Goal: Information Seeking & Learning: Learn about a topic

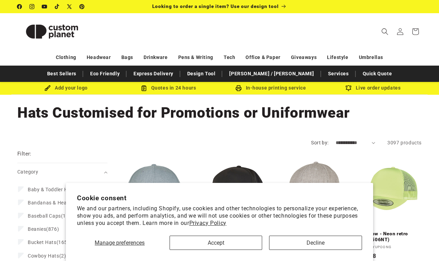
click at [218, 245] on button "Accept" at bounding box center [215, 242] width 93 height 14
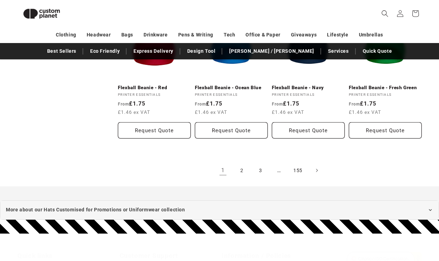
scroll to position [757, 0]
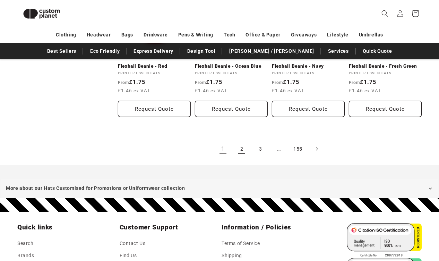
click at [243, 150] on link "2" at bounding box center [241, 148] width 15 height 15
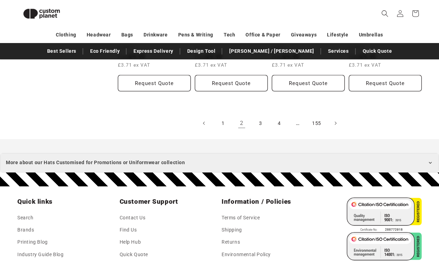
scroll to position [777, 0]
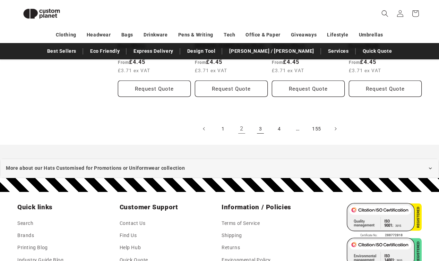
click at [260, 127] on link "3" at bounding box center [260, 128] width 15 height 15
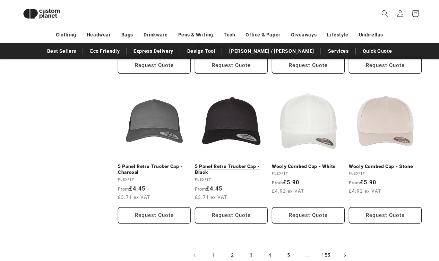
scroll to position [735, 0]
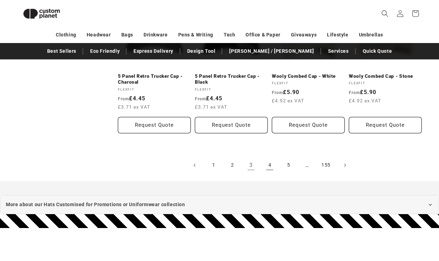
click at [270, 167] on link "4" at bounding box center [269, 164] width 15 height 15
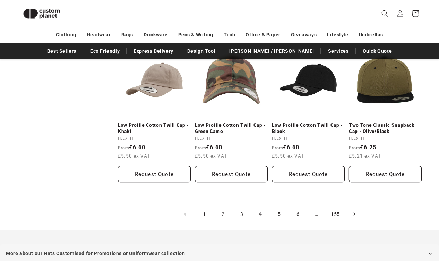
scroll to position [691, 0]
click at [278, 212] on link "5" at bounding box center [278, 214] width 15 height 15
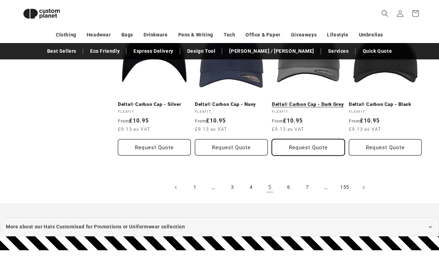
scroll to position [752, 0]
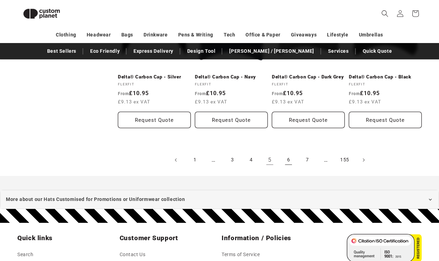
click at [289, 152] on link "6" at bounding box center [288, 159] width 15 height 15
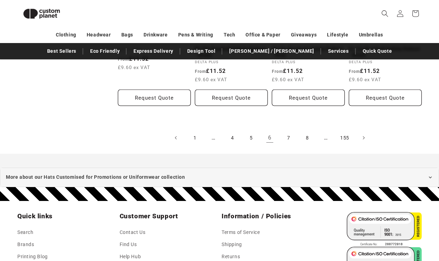
scroll to position [773, 0]
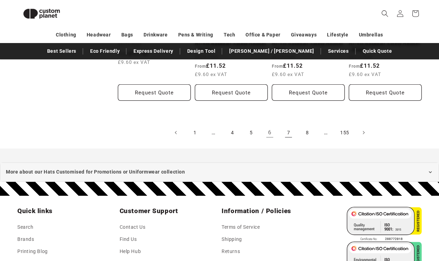
click at [284, 126] on link "7" at bounding box center [288, 132] width 15 height 15
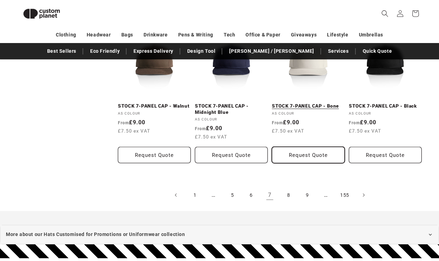
scroll to position [711, 0]
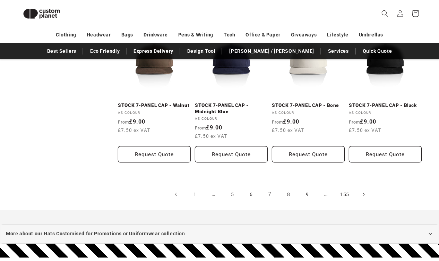
click at [291, 194] on link "8" at bounding box center [288, 193] width 15 height 15
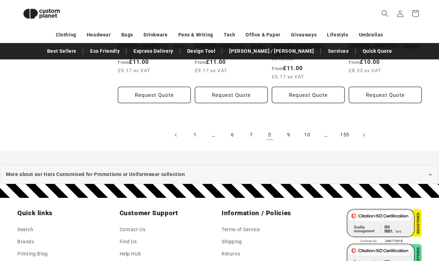
scroll to position [790, 0]
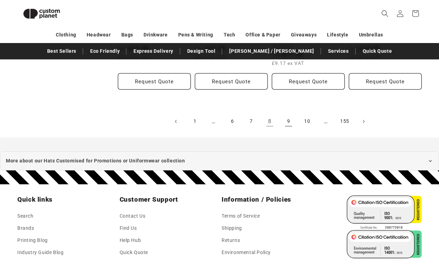
click at [284, 114] on link "9" at bounding box center [288, 121] width 15 height 15
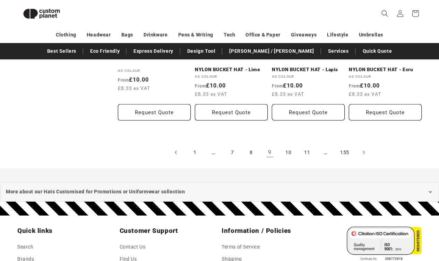
scroll to position [744, 0]
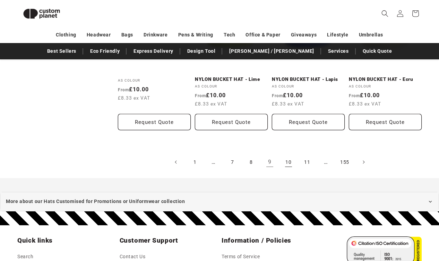
click at [290, 159] on link "10" at bounding box center [288, 161] width 15 height 15
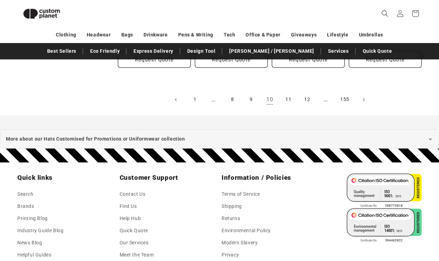
scroll to position [801, 0]
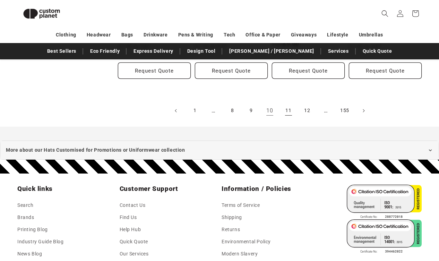
click at [288, 107] on link "11" at bounding box center [288, 110] width 15 height 15
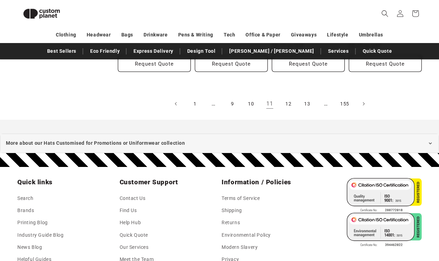
scroll to position [791, 0]
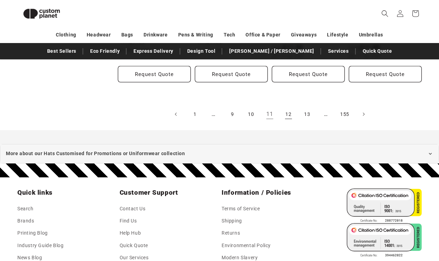
click at [285, 113] on link "12" at bounding box center [288, 113] width 15 height 15
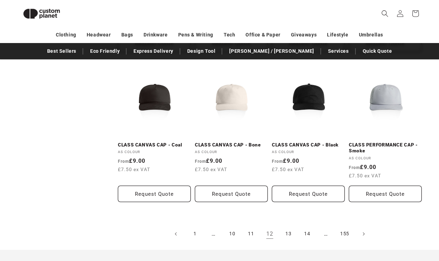
scroll to position [700, 0]
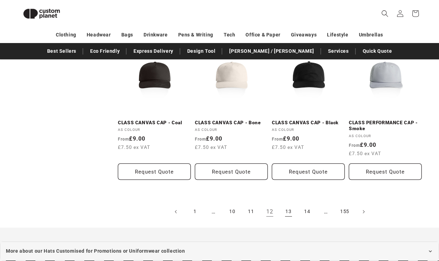
click at [289, 210] on link "13" at bounding box center [288, 211] width 15 height 15
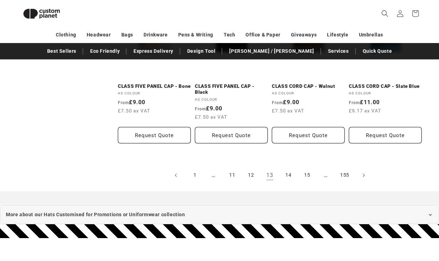
scroll to position [737, 0]
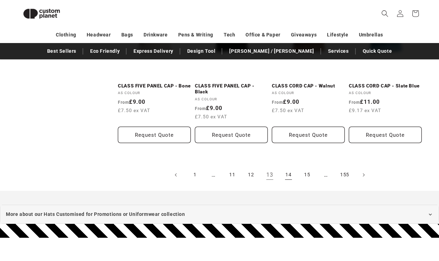
click at [286, 171] on link "14" at bounding box center [288, 174] width 15 height 15
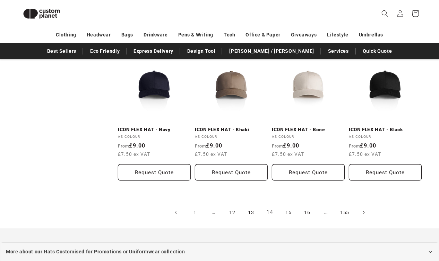
scroll to position [683, 0]
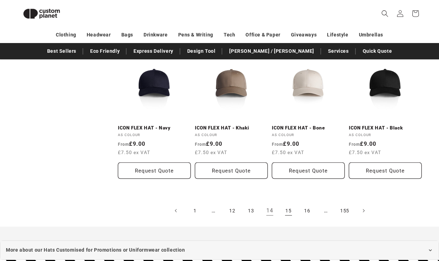
click at [291, 209] on link "15" at bounding box center [288, 210] width 15 height 15
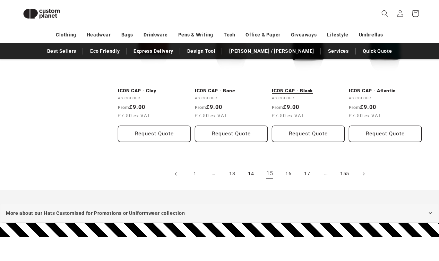
scroll to position [718, 0]
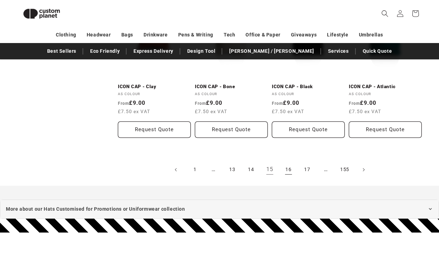
click at [288, 165] on link "16" at bounding box center [288, 169] width 15 height 15
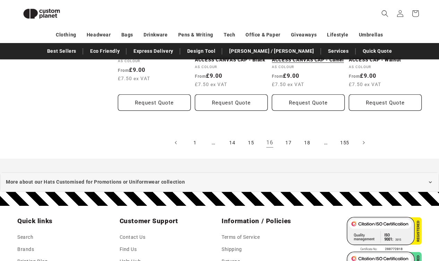
scroll to position [799, 0]
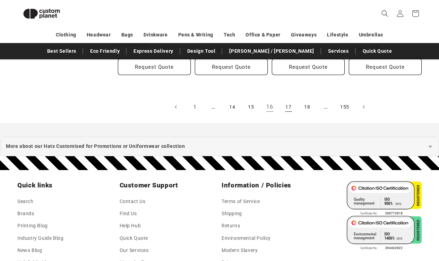
click at [288, 106] on link "17" at bounding box center [288, 106] width 15 height 15
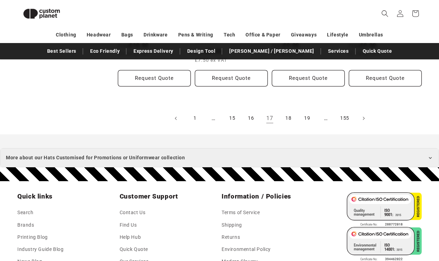
scroll to position [782, 0]
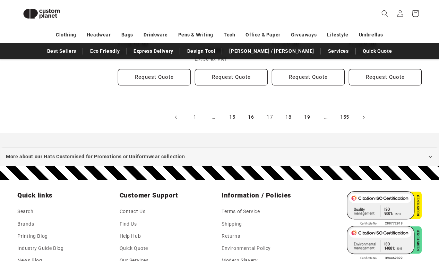
click at [286, 115] on link "18" at bounding box center [288, 116] width 15 height 15
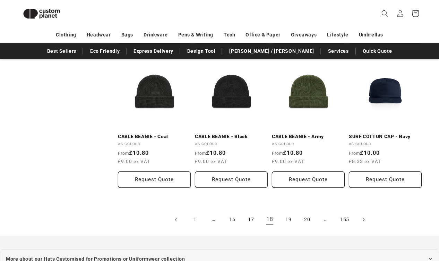
scroll to position [668, 0]
click at [289, 217] on link "19" at bounding box center [288, 218] width 15 height 15
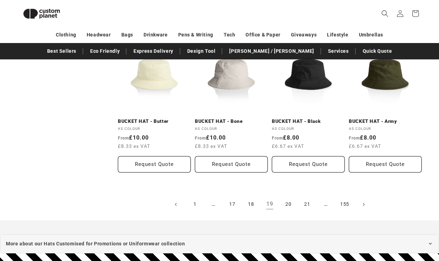
scroll to position [684, 0]
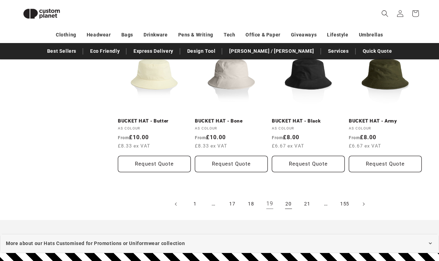
click at [289, 196] on link "20" at bounding box center [288, 203] width 15 height 15
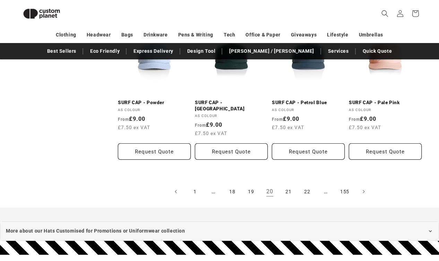
scroll to position [703, 0]
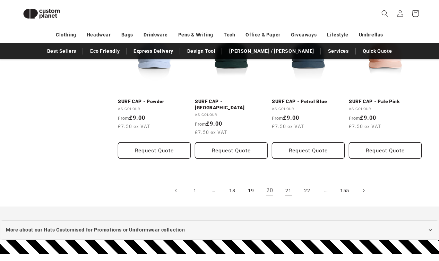
click at [289, 185] on link "21" at bounding box center [288, 190] width 15 height 15
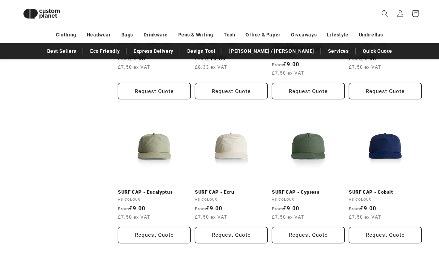
scroll to position [752, 0]
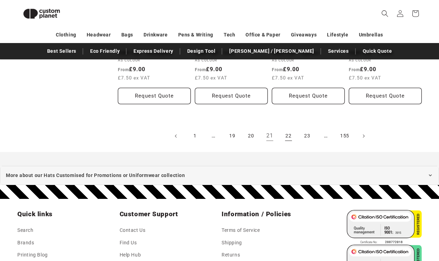
click at [287, 131] on link "22" at bounding box center [288, 135] width 15 height 15
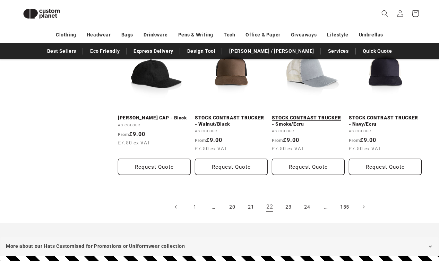
scroll to position [687, 0]
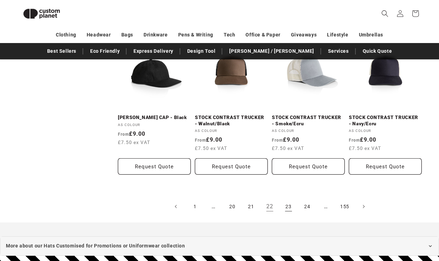
click at [291, 199] on link "23" at bounding box center [288, 206] width 15 height 15
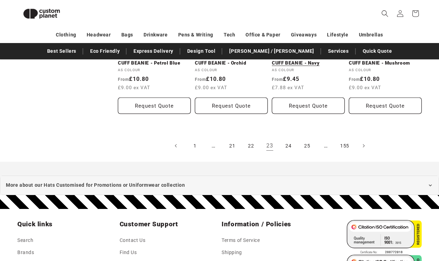
scroll to position [782, 0]
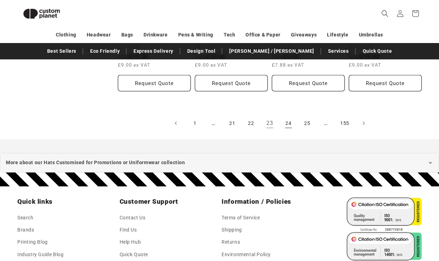
click at [284, 116] on link "24" at bounding box center [288, 122] width 15 height 15
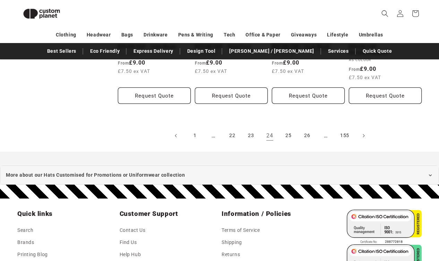
scroll to position [811, 0]
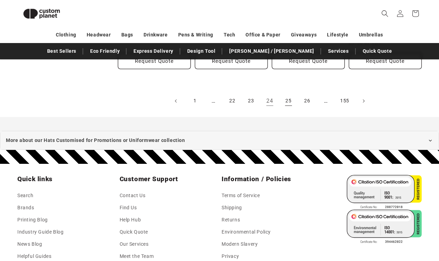
click at [288, 94] on link "25" at bounding box center [288, 100] width 15 height 15
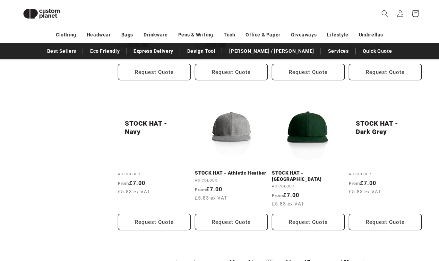
scroll to position [716, 0]
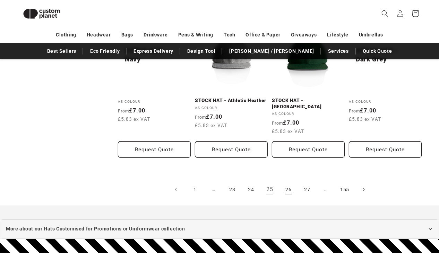
click at [289, 182] on link "26" at bounding box center [288, 189] width 15 height 15
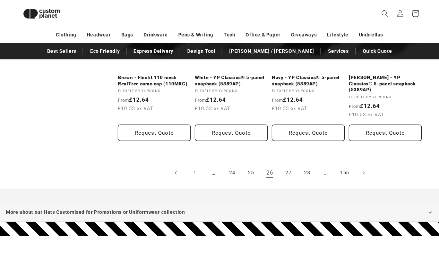
scroll to position [740, 0]
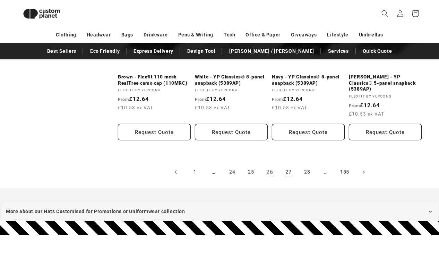
click at [287, 164] on link "27" at bounding box center [288, 171] width 15 height 15
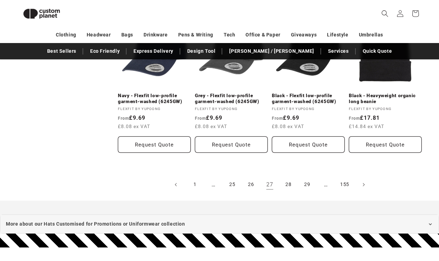
scroll to position [731, 0]
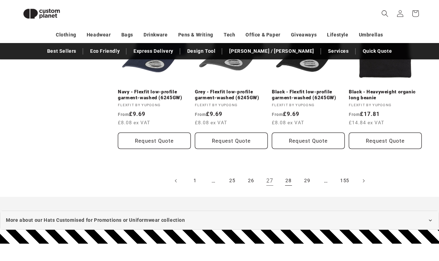
click at [288, 176] on link "28" at bounding box center [288, 180] width 15 height 15
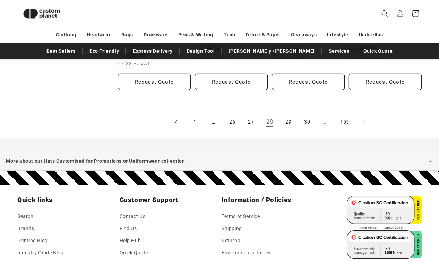
scroll to position [818, 0]
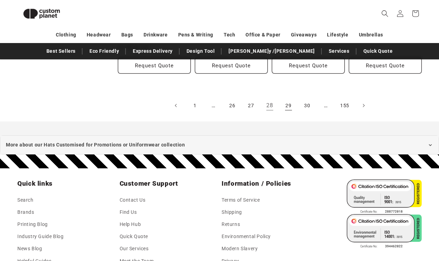
click at [284, 101] on link "29" at bounding box center [288, 105] width 15 height 15
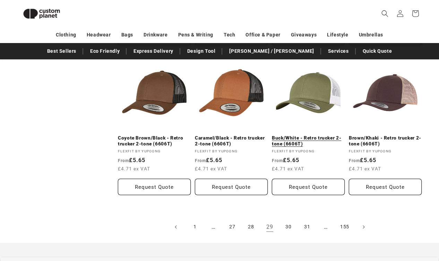
scroll to position [696, 0]
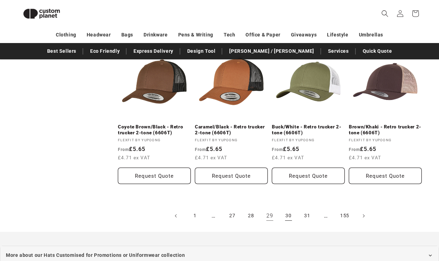
click at [287, 212] on link "30" at bounding box center [288, 215] width 15 height 15
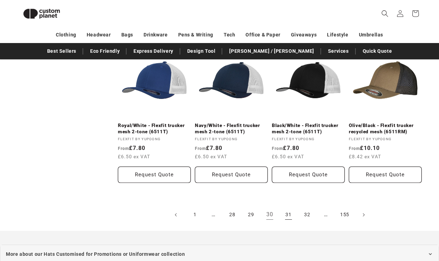
scroll to position [788, 0]
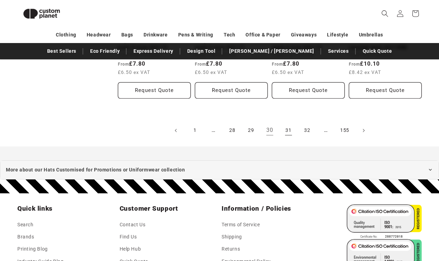
click at [283, 130] on link "31" at bounding box center [288, 130] width 15 height 15
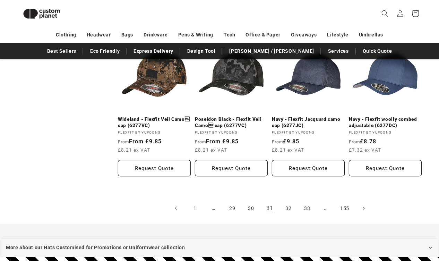
scroll to position [720, 0]
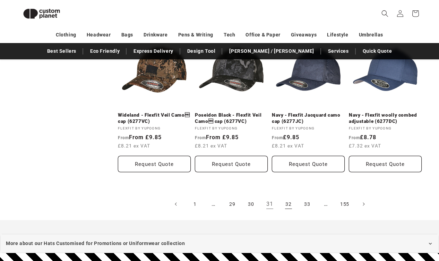
click at [288, 202] on link "32" at bounding box center [288, 203] width 15 height 15
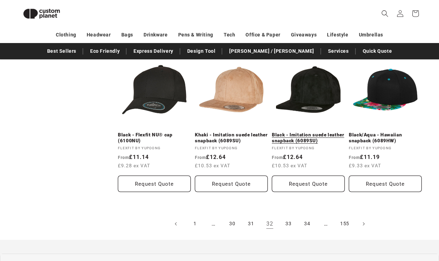
scroll to position [689, 0]
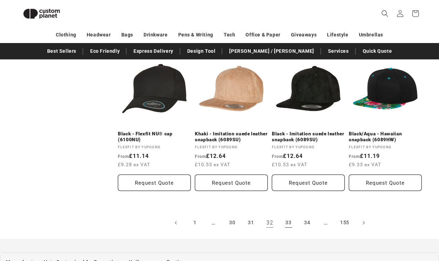
click at [291, 221] on link "33" at bounding box center [288, 222] width 15 height 15
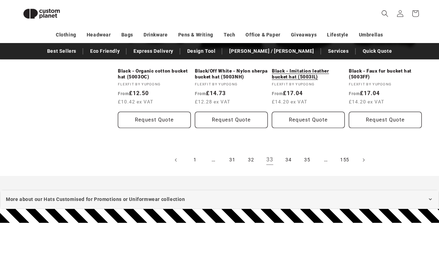
scroll to position [821, 0]
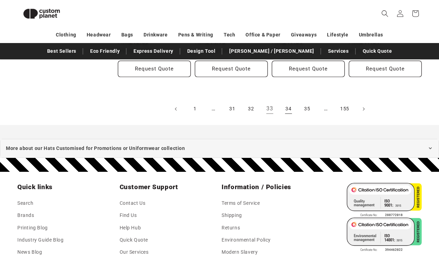
click at [286, 105] on link "34" at bounding box center [288, 108] width 15 height 15
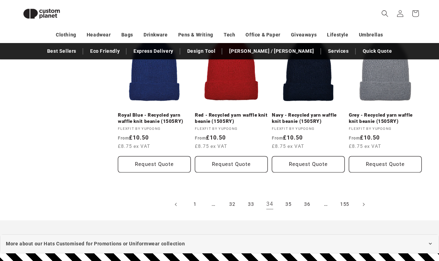
scroll to position [715, 0]
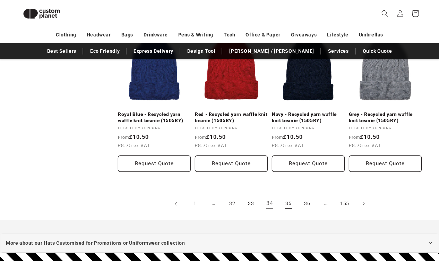
click at [286, 201] on link "35" at bounding box center [288, 203] width 15 height 15
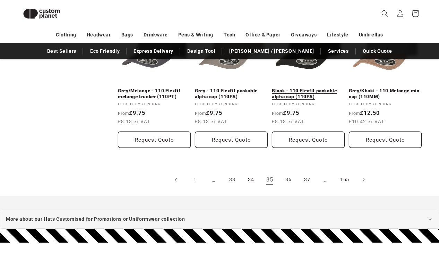
scroll to position [734, 0]
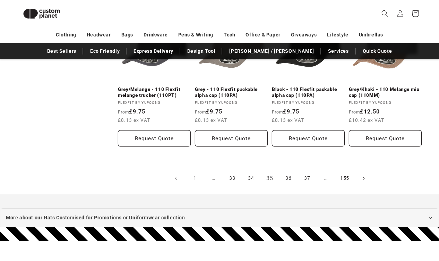
click at [288, 174] on link "36" at bounding box center [288, 177] width 15 height 15
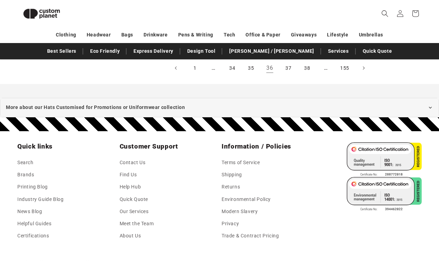
scroll to position [840, 0]
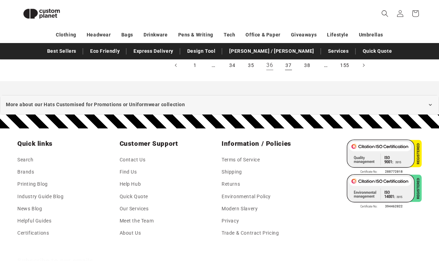
click at [288, 68] on link "37" at bounding box center [288, 65] width 15 height 15
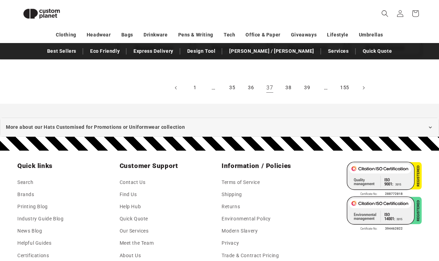
scroll to position [824, 0]
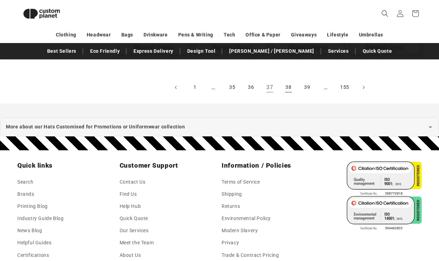
click at [290, 88] on link "38" at bounding box center [288, 87] width 15 height 15
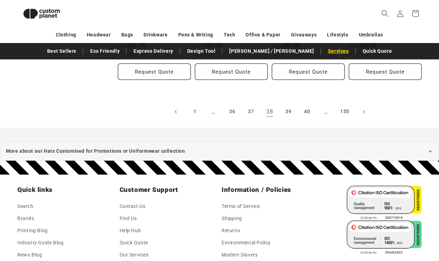
scroll to position [801, 0]
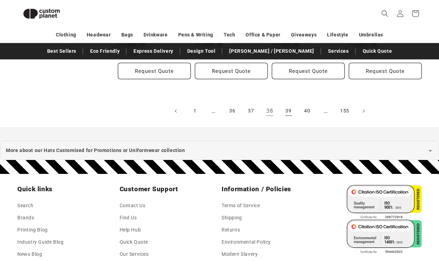
click at [291, 107] on link "39" at bounding box center [288, 110] width 15 height 15
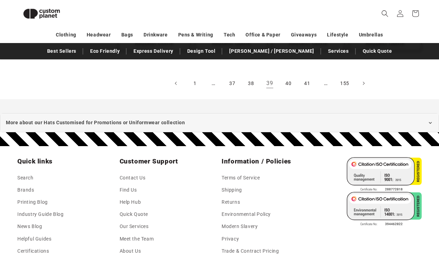
scroll to position [832, 0]
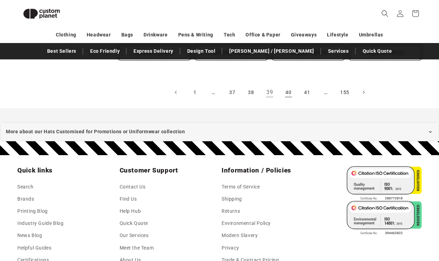
click at [287, 88] on link "40" at bounding box center [288, 92] width 15 height 15
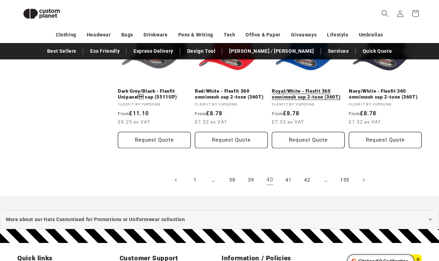
scroll to position [749, 0]
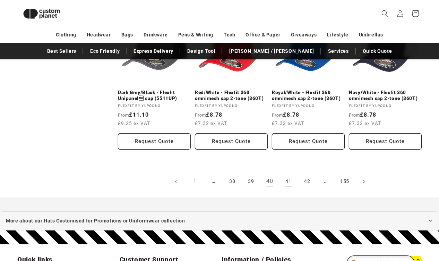
click at [288, 180] on link "41" at bounding box center [288, 181] width 15 height 15
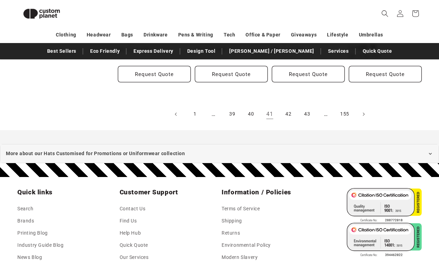
scroll to position [796, 0]
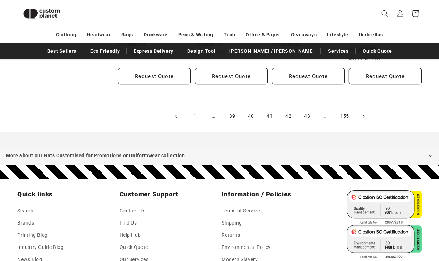
click at [288, 111] on link "42" at bounding box center [288, 115] width 15 height 15
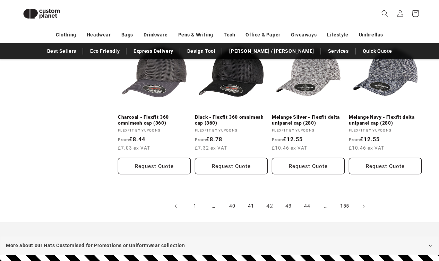
scroll to position [707, 0]
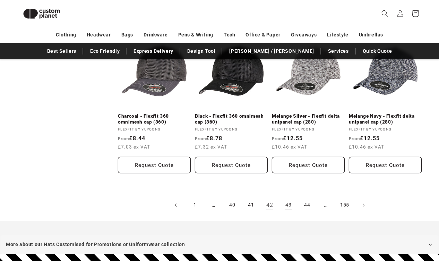
click at [288, 204] on link "43" at bounding box center [288, 204] width 15 height 15
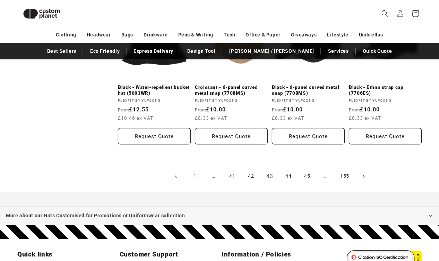
scroll to position [783, 0]
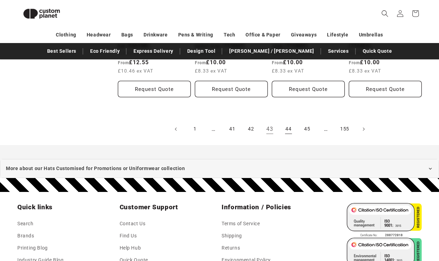
click at [288, 126] on link "44" at bounding box center [288, 128] width 15 height 15
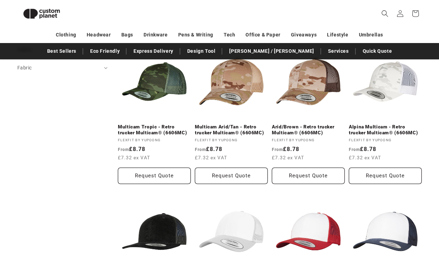
scroll to position [406, 0]
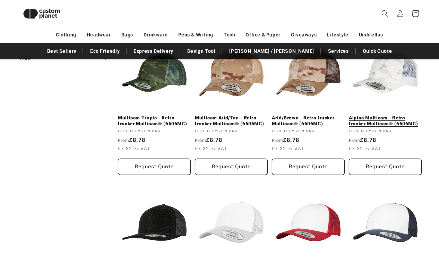
click at [368, 119] on link "Alpina Multicam - Retro trucker Multicam® (6606MC)" at bounding box center [385, 121] width 73 height 12
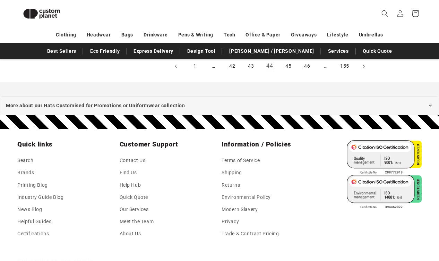
scroll to position [864, 0]
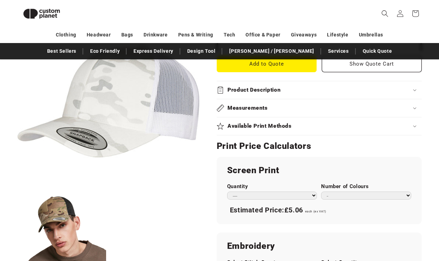
scroll to position [300, 0]
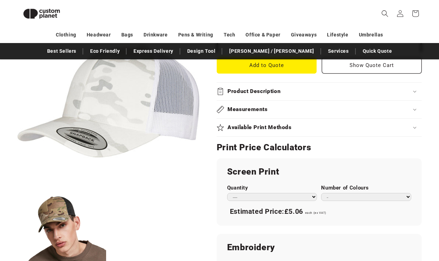
click at [330, 125] on div "Available Print Methods" at bounding box center [319, 127] width 205 height 7
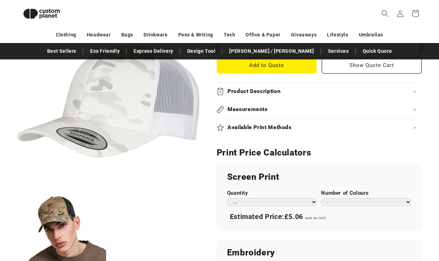
click at [326, 128] on div "Available Print Methods" at bounding box center [319, 127] width 205 height 7
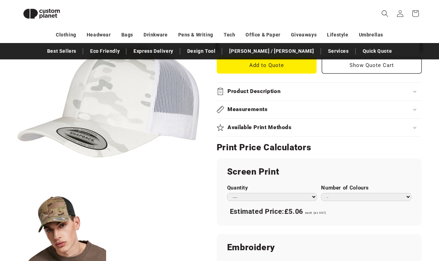
click at [326, 128] on div "Available Print Methods" at bounding box center [319, 127] width 205 height 7
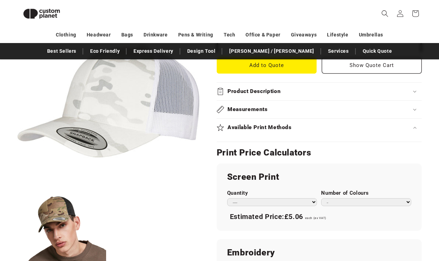
click at [324, 114] on summary "Measurements" at bounding box center [319, 109] width 205 height 18
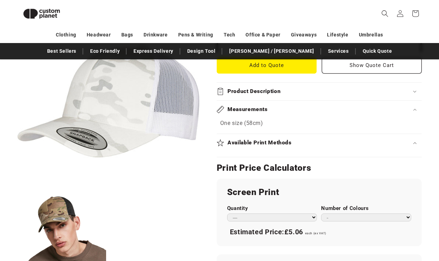
scroll to position [303, 0]
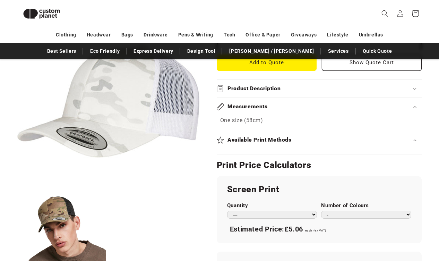
click at [323, 103] on div "Measurements" at bounding box center [319, 106] width 205 height 7
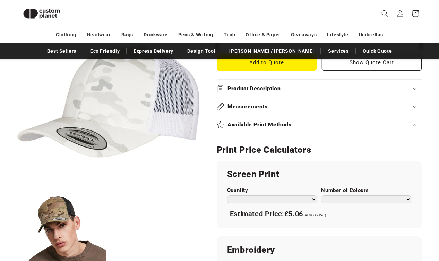
click at [325, 88] on div "Product Description" at bounding box center [319, 88] width 205 height 7
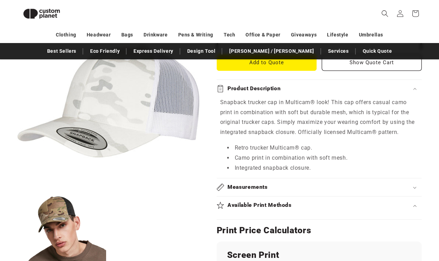
click at [325, 88] on div "Product Description" at bounding box center [319, 88] width 205 height 7
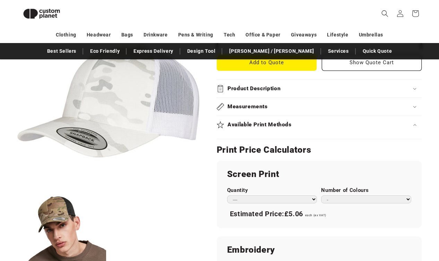
click at [317, 121] on div "Available Print Methods" at bounding box center [319, 124] width 205 height 7
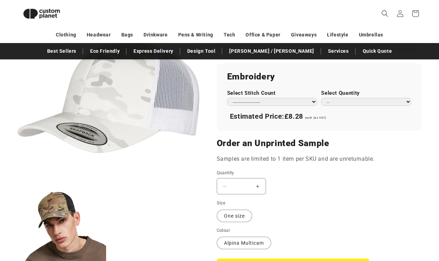
scroll to position [471, 0]
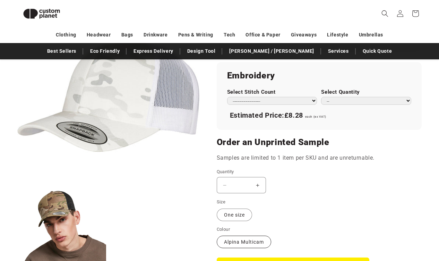
click at [253, 240] on label "Alpina Multicam Variant sold out or unavailable" at bounding box center [244, 241] width 54 height 12
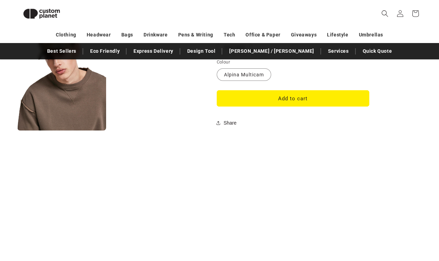
scroll to position [639, 0]
